Goal: Use online tool/utility: Use online tool/utility

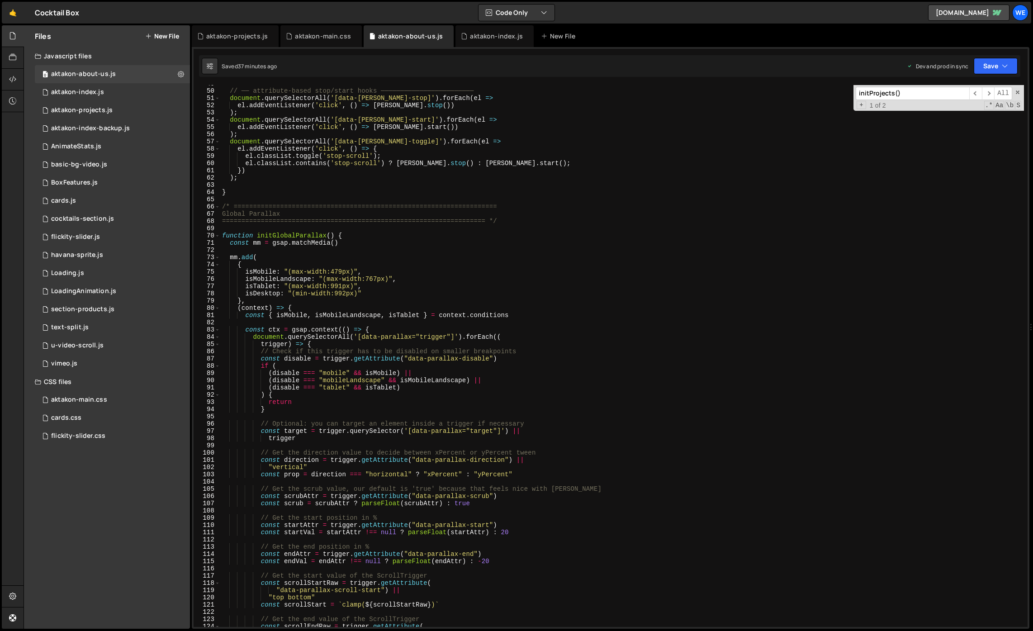
scroll to position [352, 0]
click at [613, 430] on div "// ── attribute-based stop/start hooks ──────────────────────── document . quer…" at bounding box center [622, 358] width 804 height 556
type textarea "const target = trigger.querySelector('[data-parallax="target"]') ||"
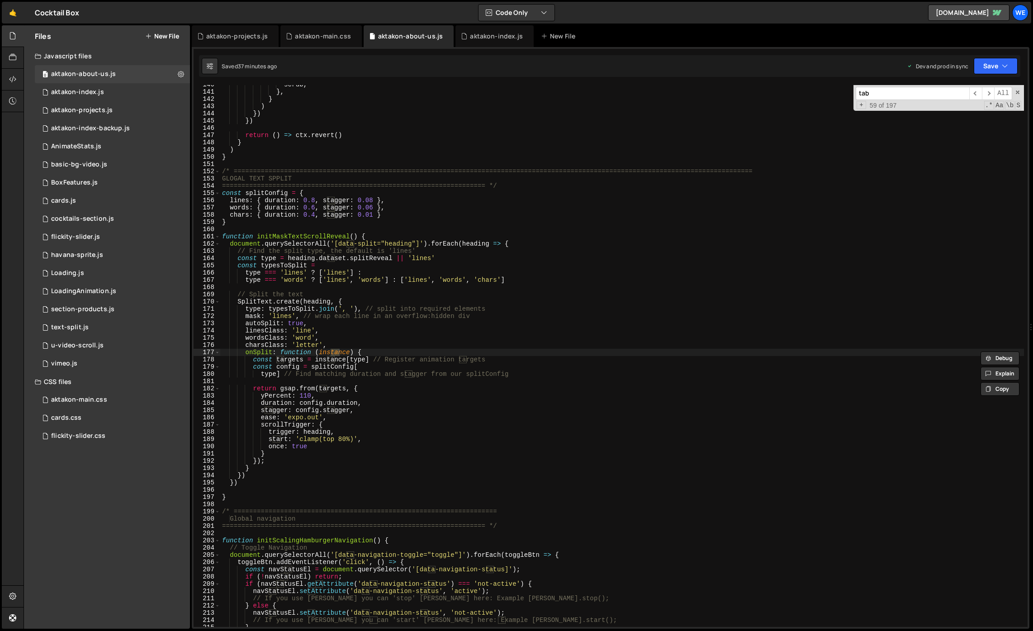
scroll to position [2616, 0]
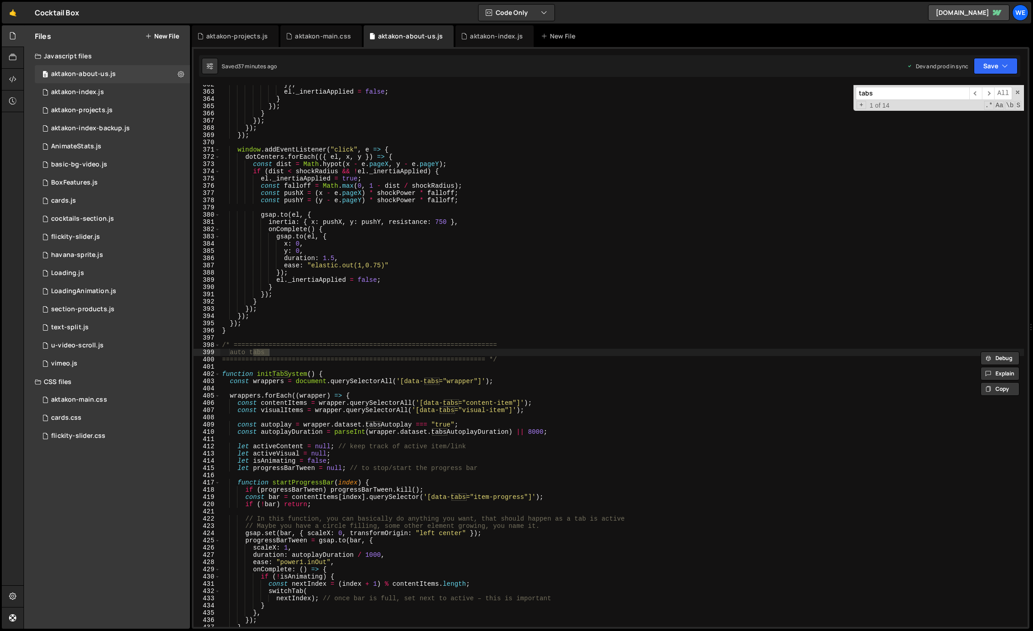
type input "tabs"
type textarea "const contentItems = wrapper.querySelectorAll('[data-tabs="content-item"]');"
click at [674, 405] on div "}) ; el . _inertiaApplied = false ; } }) ; } }) ; }) ; }) ; window . addEventLi…" at bounding box center [622, 359] width 804 height 556
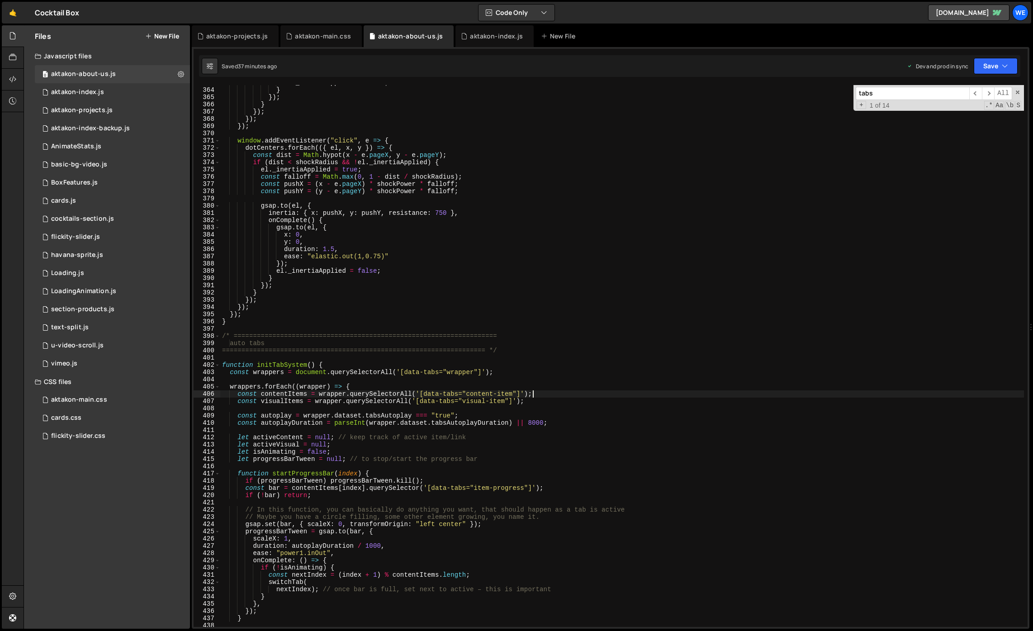
click at [527, 426] on div "el . _inertiaApplied = false ; } }) ; } }) ; }) ; }) ; window . addEventListene…" at bounding box center [622, 357] width 804 height 556
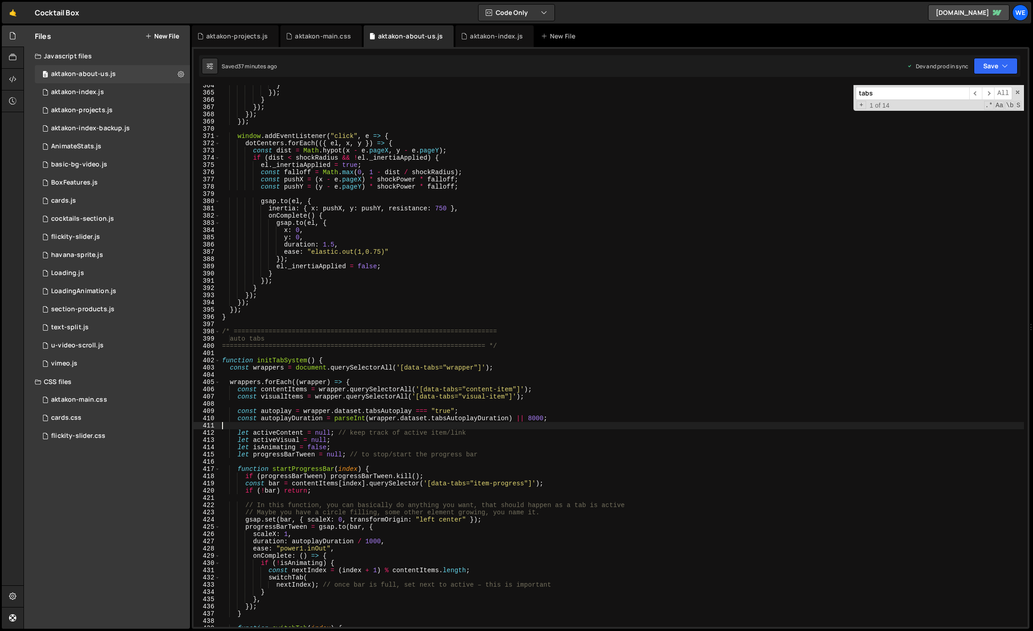
click at [508, 449] on div "} }) ; } }) ; }) ; }) ; window . addEventListener ( "click" , e => { dotCenters…" at bounding box center [622, 360] width 804 height 556
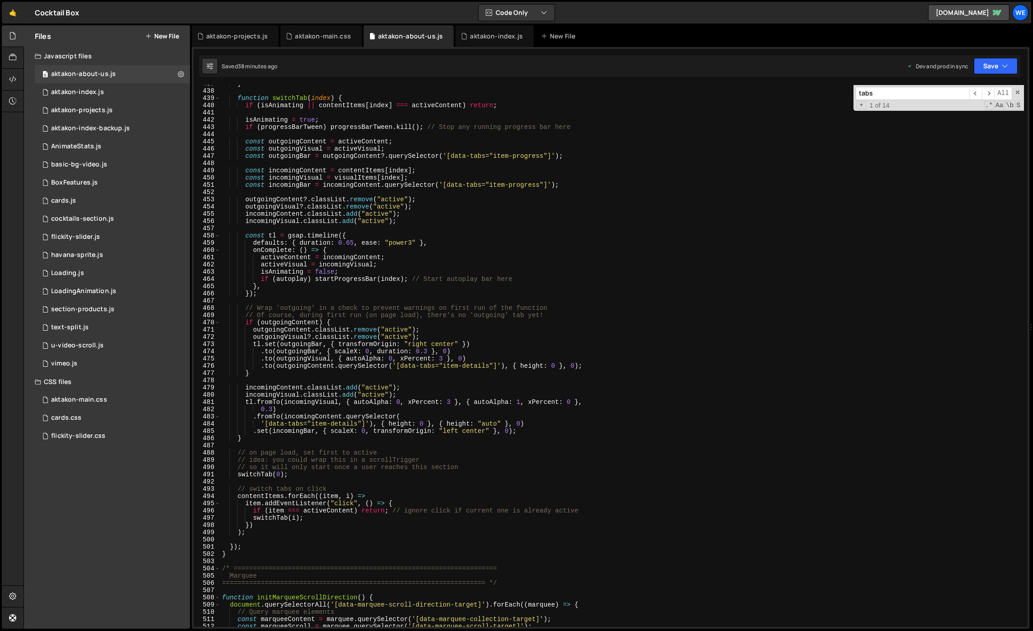
scroll to position [2863, 0]
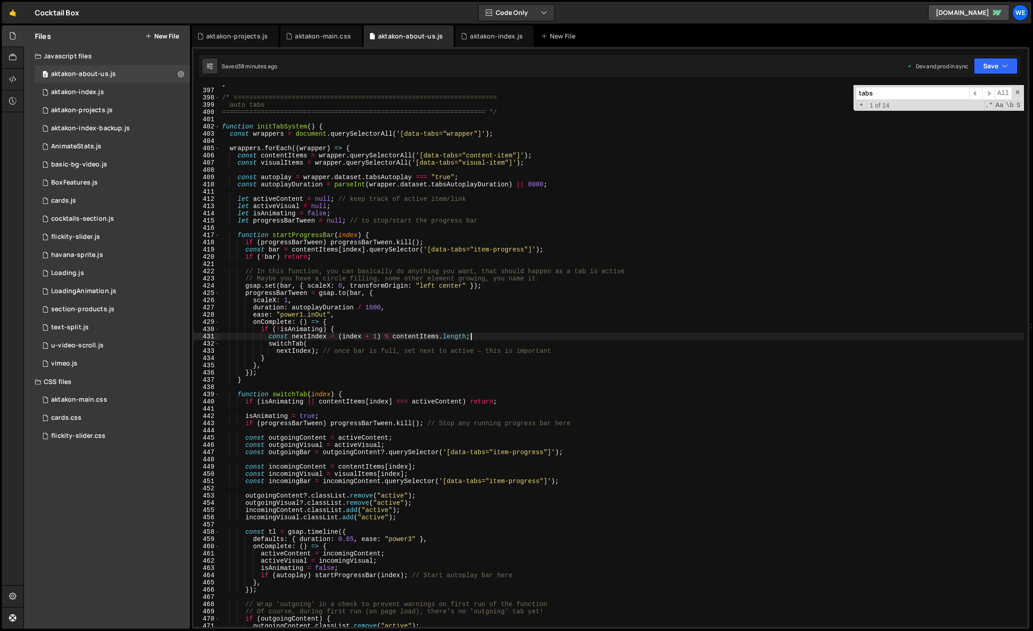
click at [647, 338] on div "} /* ==================================================================== auto …" at bounding box center [622, 358] width 804 height 556
click at [532, 185] on div "} /* ==================================================================== auto …" at bounding box center [622, 358] width 804 height 556
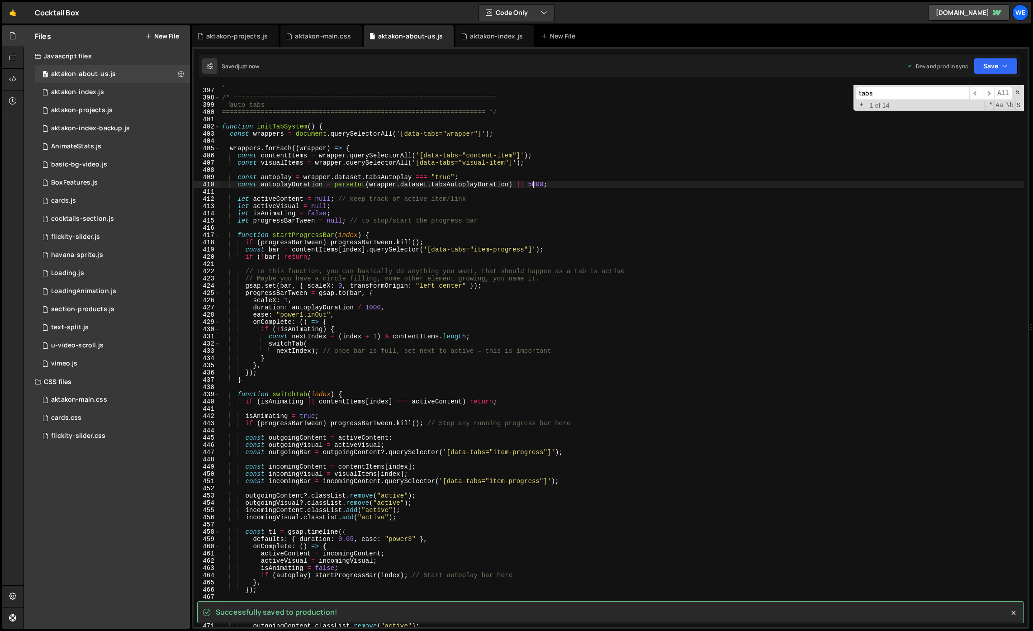
type textarea "const autoplayDuration = parseInt(wrapper.dataset.tabsAutoplayDuration) || 5000;"
